Goal: Transaction & Acquisition: Purchase product/service

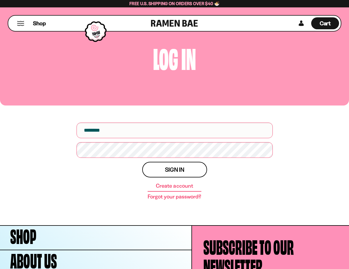
click at [147, 130] on input "email" at bounding box center [174, 130] width 196 height 16
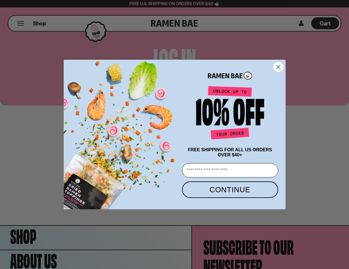
click at [278, 65] on icon "Close dialog" at bounding box center [278, 67] width 4 height 4
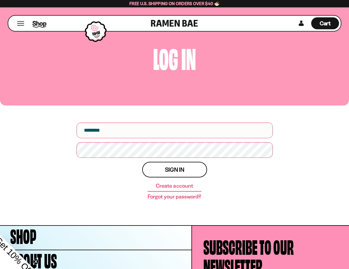
click at [38, 24] on span "Shop" at bounding box center [39, 23] width 14 height 9
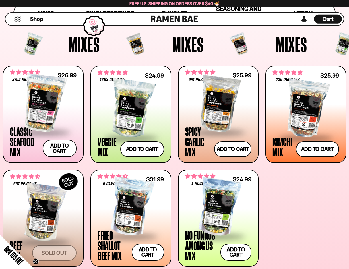
scroll to position [203, 0]
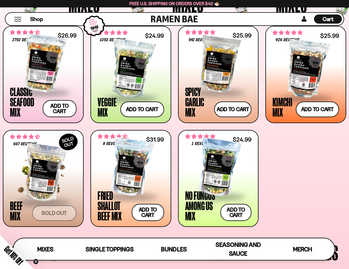
click at [40, 174] on div at bounding box center [43, 173] width 66 height 57
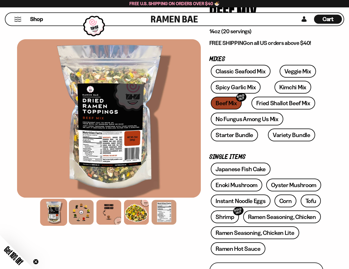
scroll to position [58, 0]
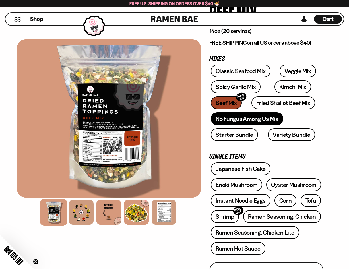
click at [244, 120] on link "No Fungus Among Us Mix" at bounding box center [247, 118] width 72 height 13
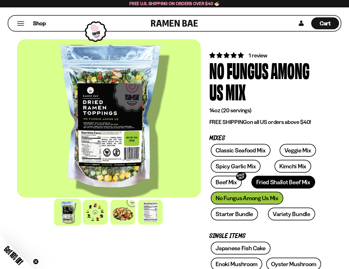
click at [271, 182] on link "Fried Shallot Beef Mix" at bounding box center [282, 182] width 63 height 13
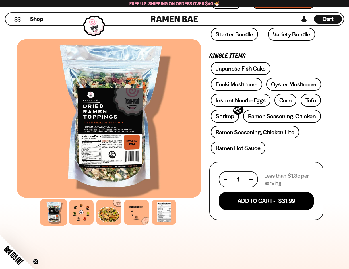
scroll to position [213, 0]
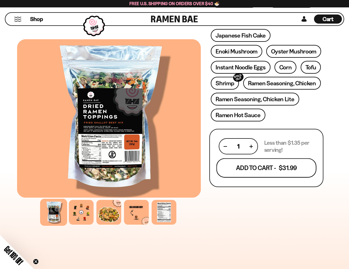
click at [276, 166] on button "Add To Cart - $31.99" at bounding box center [266, 167] width 100 height 19
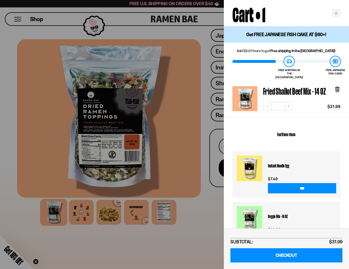
click at [338, 126] on h2 "You'll love these" at bounding box center [286, 134] width 108 height 26
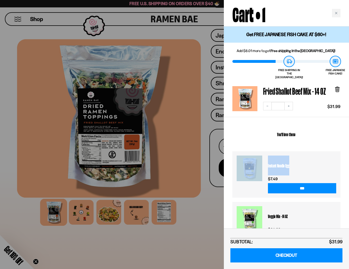
drag, startPoint x: 348, startPoint y: 118, endPoint x: 345, endPoint y: 159, distance: 41.3
click at [345, 164] on div "You'll love these Instant Noodle Egg $7.49 *** Veggie Mix - 14 OZ $24.99 *** No…" at bounding box center [286, 210] width 125 height 186
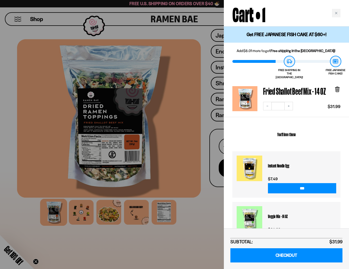
click at [347, 122] on div "You'll love these Instant Noodle Egg $7.49 *** Veggie Mix - 14 OZ $24.99 *** No…" at bounding box center [286, 210] width 125 height 186
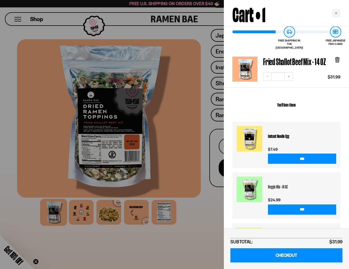
scroll to position [70, 0]
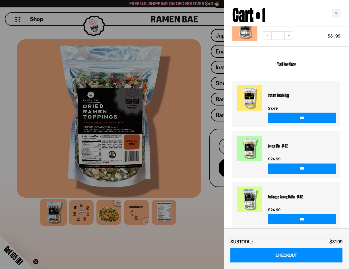
click at [184, 136] on div at bounding box center [174, 134] width 349 height 269
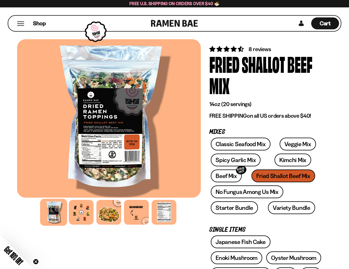
scroll to position [58, 0]
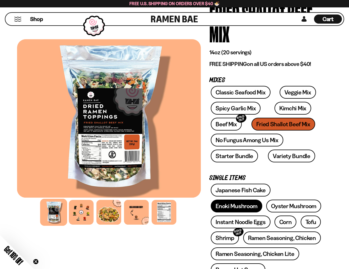
click at [226, 206] on link "Enoki Mushroom" at bounding box center [236, 205] width 51 height 13
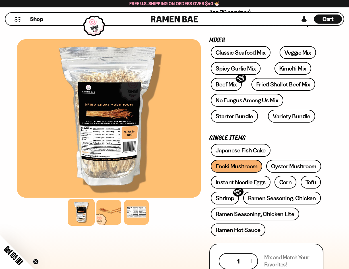
scroll to position [145, 0]
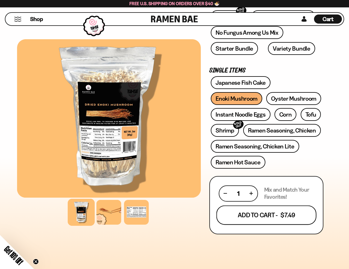
click at [265, 216] on button "Add To Cart - $7.49" at bounding box center [266, 214] width 100 height 19
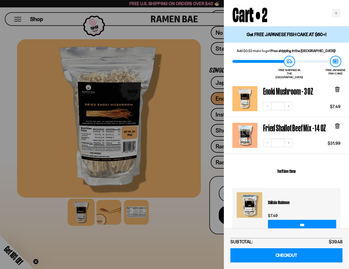
click at [174, 230] on div at bounding box center [174, 134] width 349 height 269
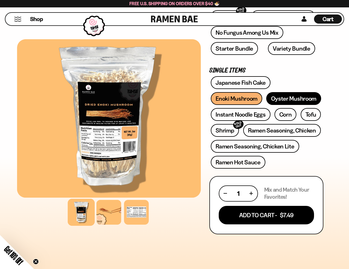
click at [292, 98] on link "Oyster Mushroom" at bounding box center [293, 98] width 55 height 13
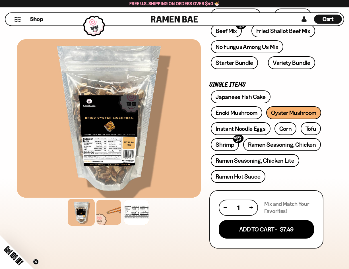
scroll to position [145, 0]
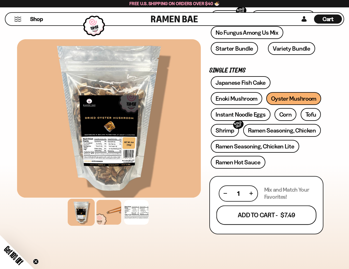
click at [270, 217] on button "Add To Cart - $7.49" at bounding box center [266, 214] width 100 height 19
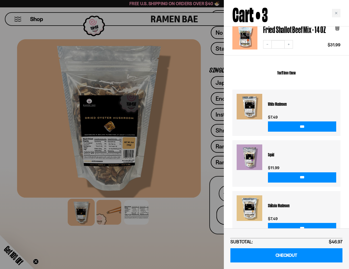
scroll to position [142, 0]
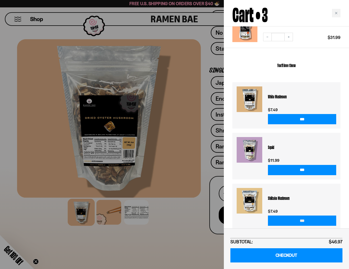
click at [305, 215] on input "***" at bounding box center [302, 220] width 68 height 10
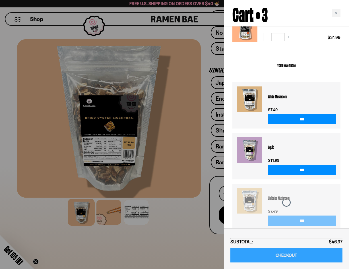
scroll to position [179, 0]
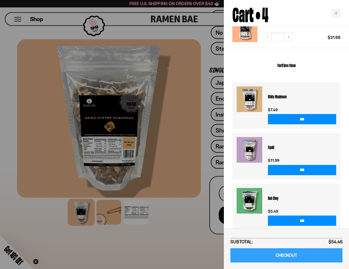
click at [282, 253] on link "CHECKOUT" at bounding box center [286, 255] width 112 height 14
